Goal: Navigation & Orientation: Find specific page/section

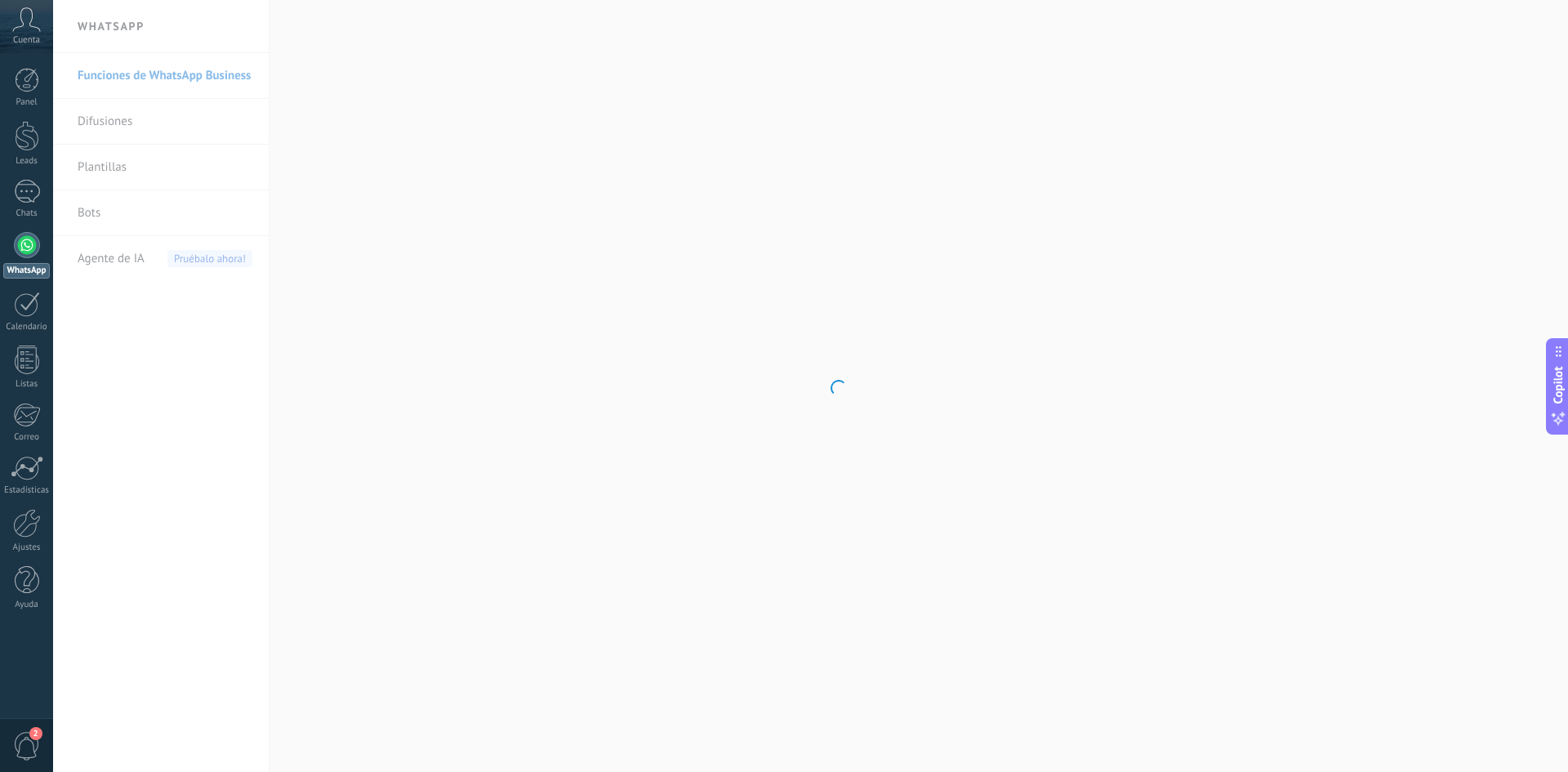
click at [25, 35] on span "Cuenta" at bounding box center [26, 40] width 27 height 10
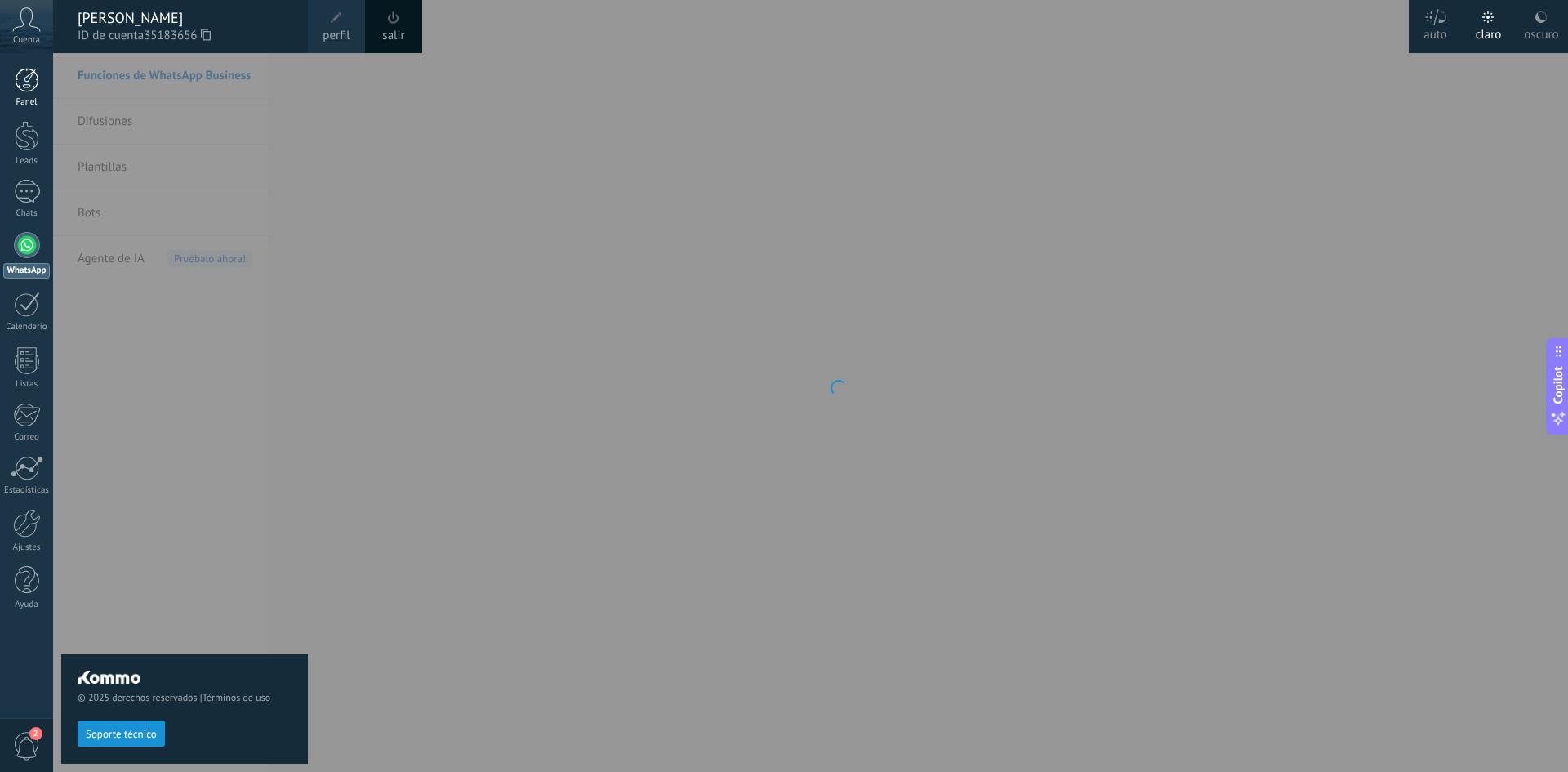
click at [28, 83] on div at bounding box center [27, 80] width 24 height 24
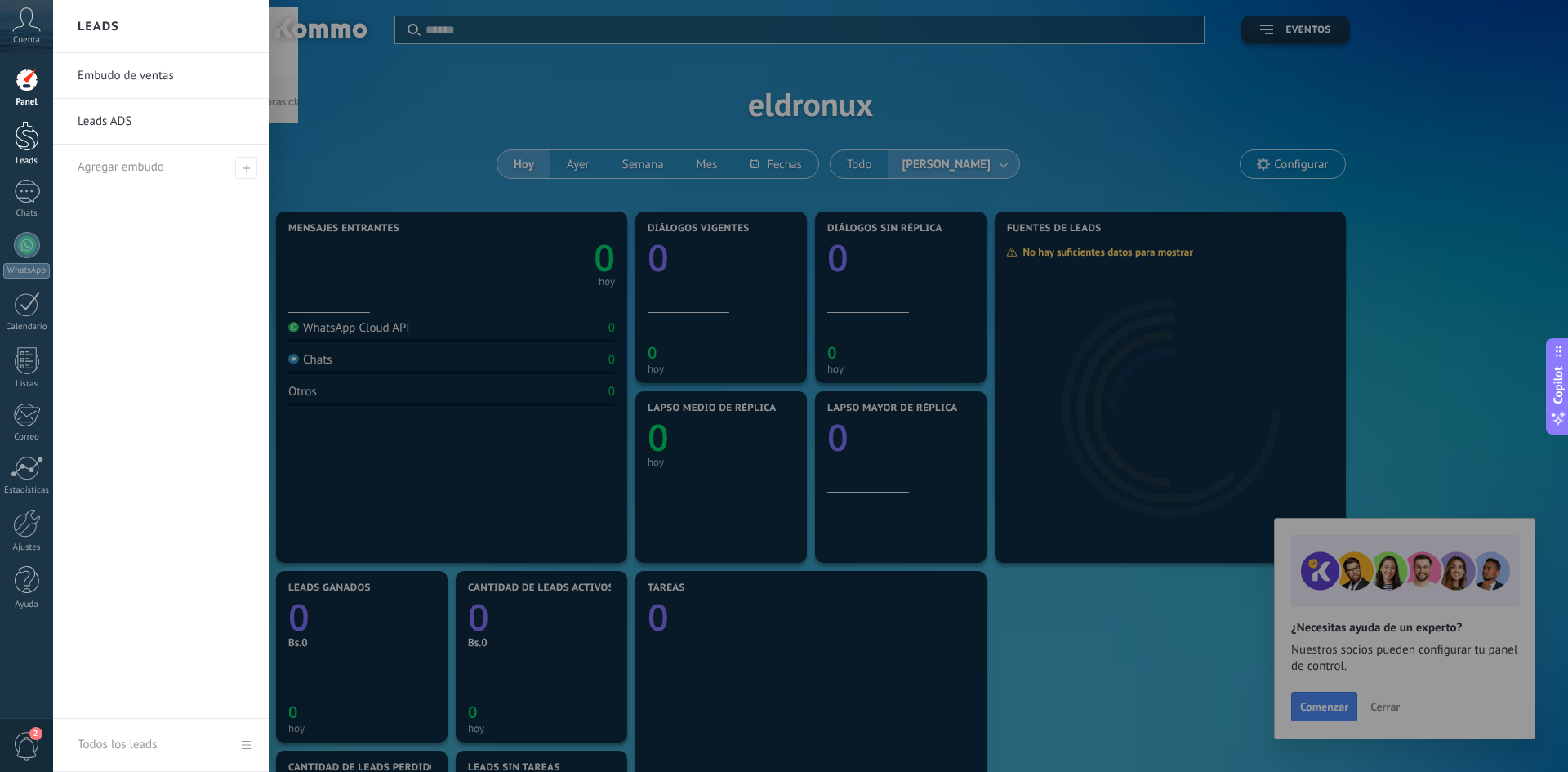
click at [20, 136] on div at bounding box center [27, 136] width 24 height 30
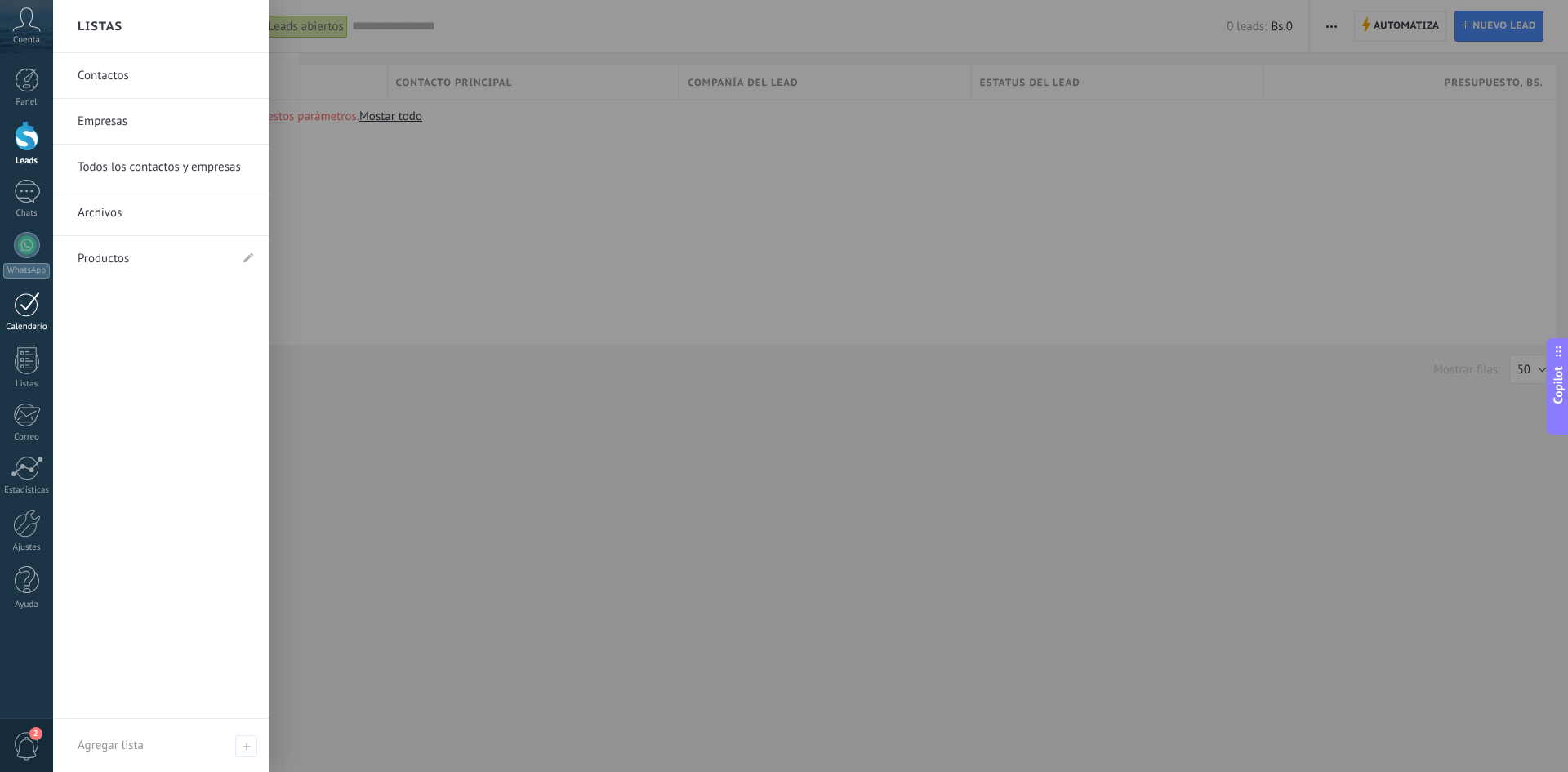
click at [0, 121] on link "Leads" at bounding box center [26, 143] width 53 height 46
